Goal: Answer question/provide support: Share knowledge or assist other users

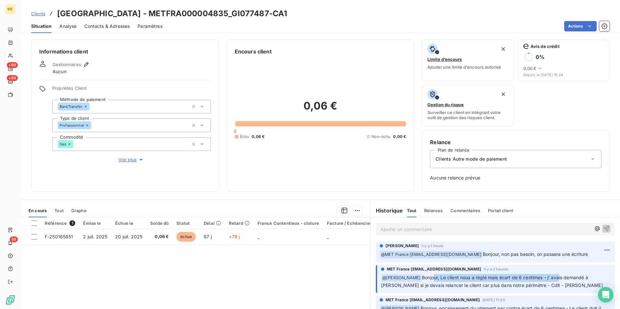
drag, startPoint x: 432, startPoint y: 274, endPoint x: 557, endPoint y: 279, distance: 125.9
click at [557, 279] on p "﻿ @ Bélinda Thomont Bonjour, Le client nous a réglé mais écart de 6 centimes - …" at bounding box center [496, 281] width 230 height 15
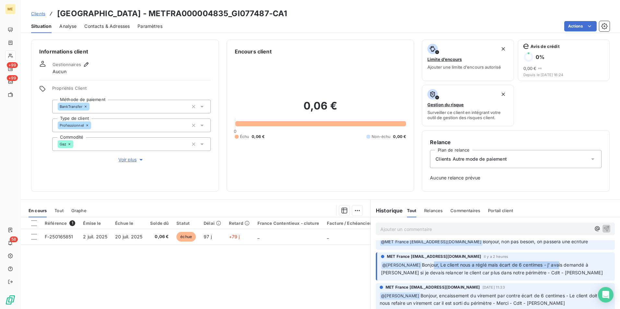
scroll to position [32, 0]
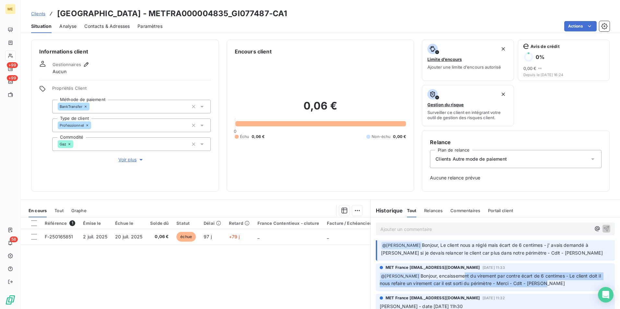
drag, startPoint x: 452, startPoint y: 276, endPoint x: 558, endPoint y: 281, distance: 105.5
click at [558, 281] on p "﻿ @ Xavier Ruez Bonjour, encaissement du virement par contre écart de 6 centime…" at bounding box center [495, 280] width 231 height 15
drag, startPoint x: 558, startPoint y: 281, endPoint x: 541, endPoint y: 282, distance: 16.6
click at [541, 282] on p "﻿ @ Xavier Ruez Bonjour, encaissement du virement par contre écart de 6 centime…" at bounding box center [495, 280] width 231 height 15
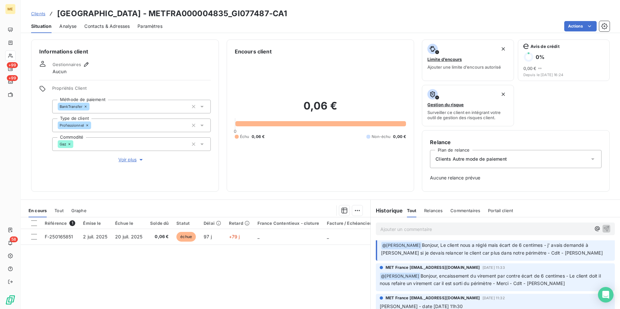
scroll to position [0, 0]
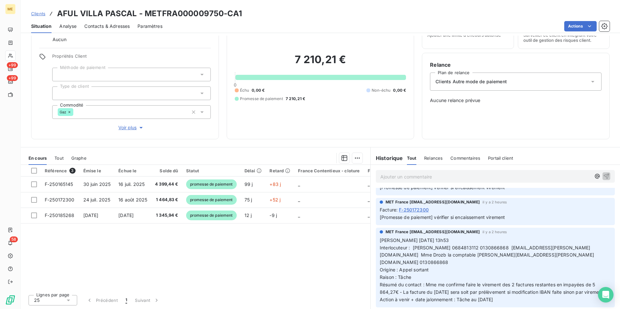
scroll to position [32, 0]
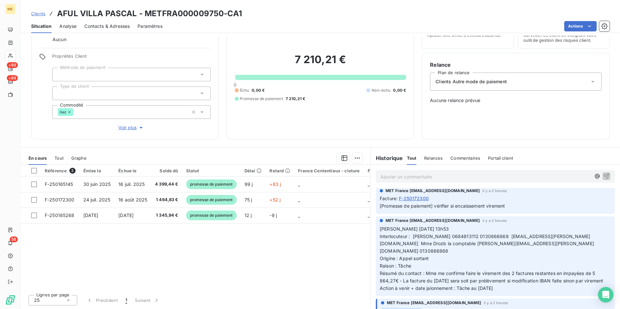
drag, startPoint x: 423, startPoint y: 267, endPoint x: 562, endPoint y: 280, distance: 140.1
click at [562, 280] on p "[PERSON_NAME] [DATE] 13h53 Interlocuteur : [PERSON_NAME] 0684813112 0130866868 …" at bounding box center [495, 259] width 231 height 67
click at [465, 271] on span "Résumé du contact : Mme me confirme faire le virement des 2 factures restantes …" at bounding box center [491, 277] width 223 height 13
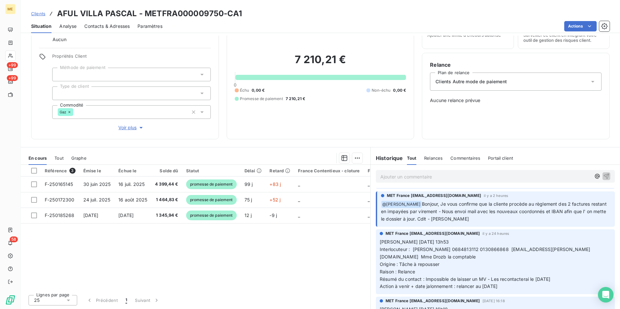
scroll to position [130, 0]
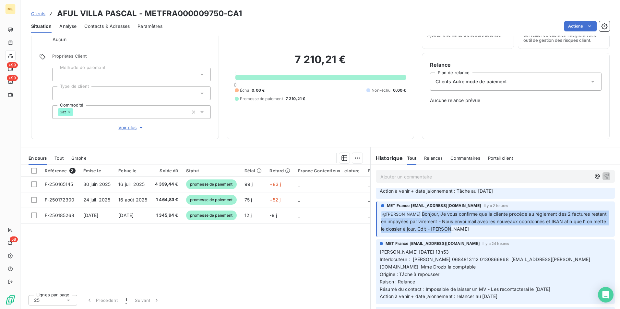
drag, startPoint x: 419, startPoint y: 213, endPoint x: 557, endPoint y: 226, distance: 138.1
click at [557, 226] on p "﻿ @ [PERSON_NAME], Je vous confirme que la cliente procède au règlement des 2 f…" at bounding box center [496, 222] width 230 height 23
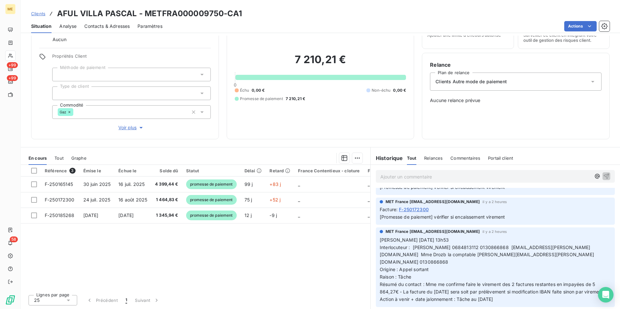
scroll to position [32, 0]
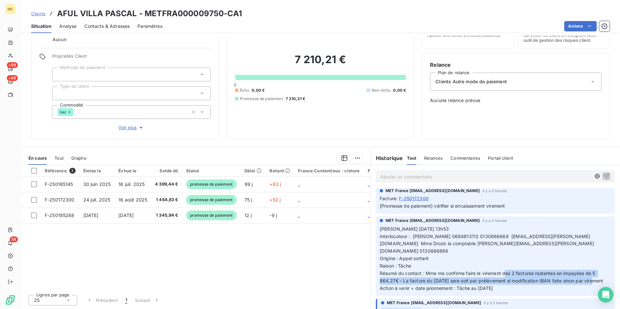
drag, startPoint x: 503, startPoint y: 265, endPoint x: 597, endPoint y: 272, distance: 94.3
click at [597, 272] on p "[PERSON_NAME] [DATE] 13h53 Interlocuteur : [PERSON_NAME] 0684813112 0130866868 …" at bounding box center [495, 259] width 231 height 67
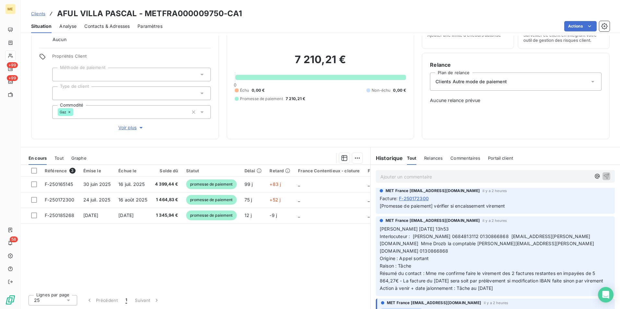
click at [457, 252] on p "[PERSON_NAME] [DATE] 13h53 Interlocuteur : [PERSON_NAME] 0684813112 0130866868 …" at bounding box center [495, 259] width 231 height 67
click at [416, 175] on p "Ajouter un commentaire ﻿" at bounding box center [485, 177] width 210 height 8
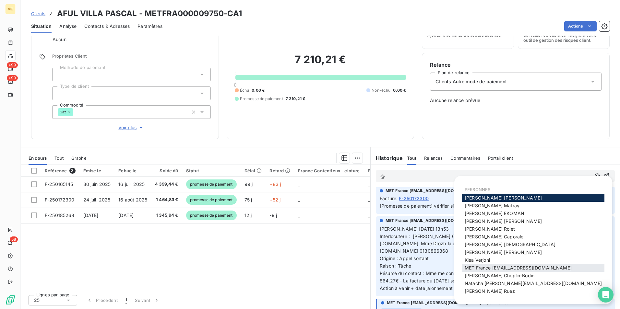
click at [521, 266] on span "MET France [EMAIL_ADDRESS][DOMAIN_NAME]" at bounding box center [518, 268] width 107 height 6
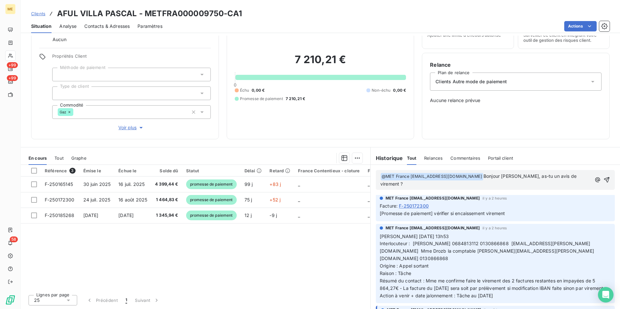
scroll to position [40, 0]
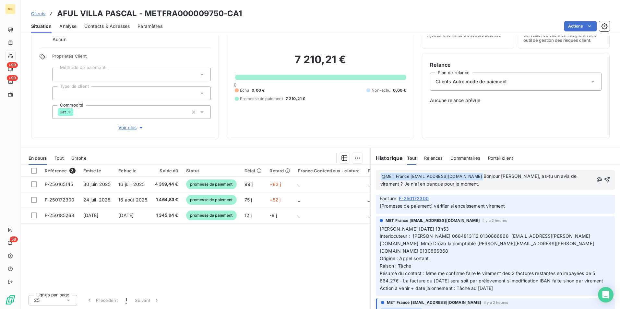
click at [392, 182] on span "Bonjour [PERSON_NAME], as-tu un avis de virement ? Je n'ai en banque pour le mo…" at bounding box center [479, 180] width 198 height 13
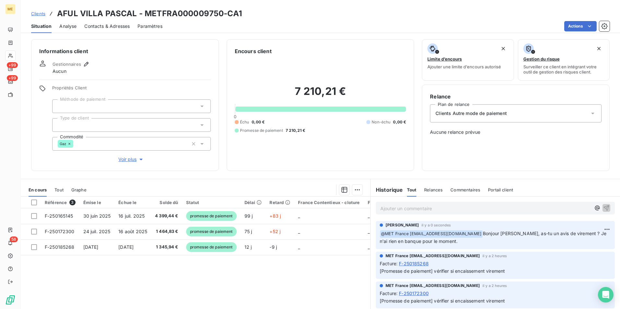
scroll to position [0, 0]
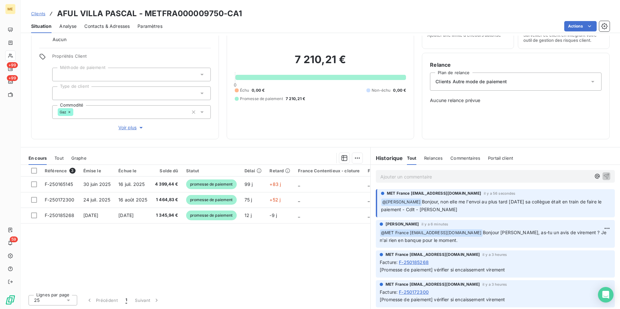
click at [39, 15] on span "Clients" at bounding box center [38, 13] width 14 height 5
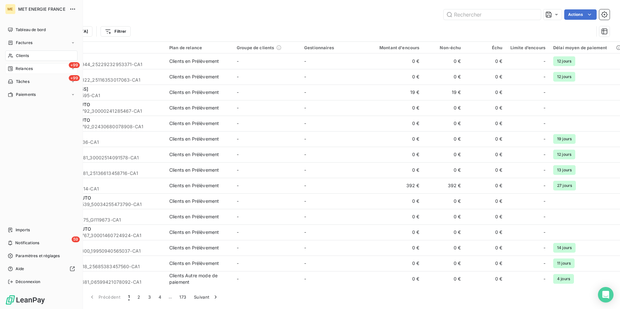
click at [47, 68] on div "+99 Relances" at bounding box center [41, 69] width 72 height 10
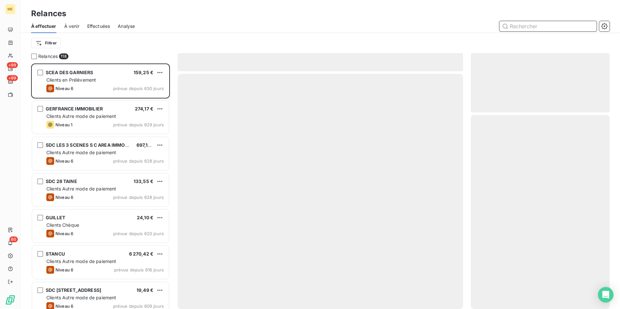
scroll to position [241, 134]
